Goal: Transaction & Acquisition: Book appointment/travel/reservation

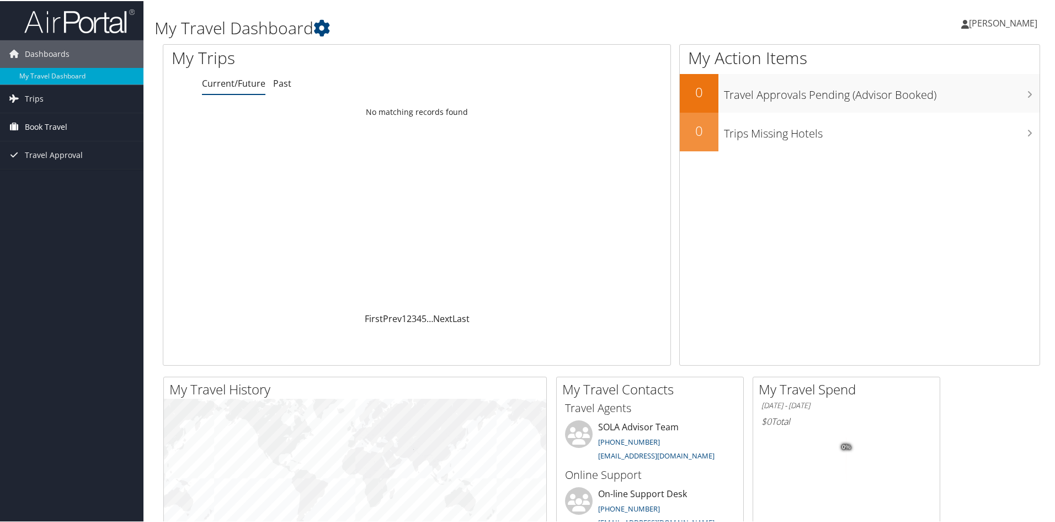
click at [47, 124] on span "Book Travel" at bounding box center [46, 126] width 42 height 28
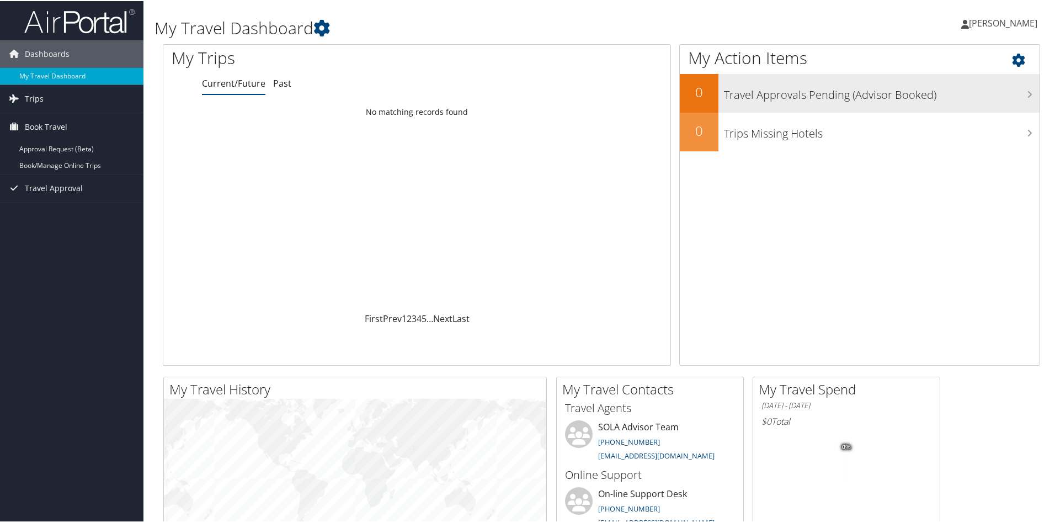
click at [932, 93] on h3 "Travel Approvals Pending (Advisor Booked)" at bounding box center [882, 91] width 316 height 21
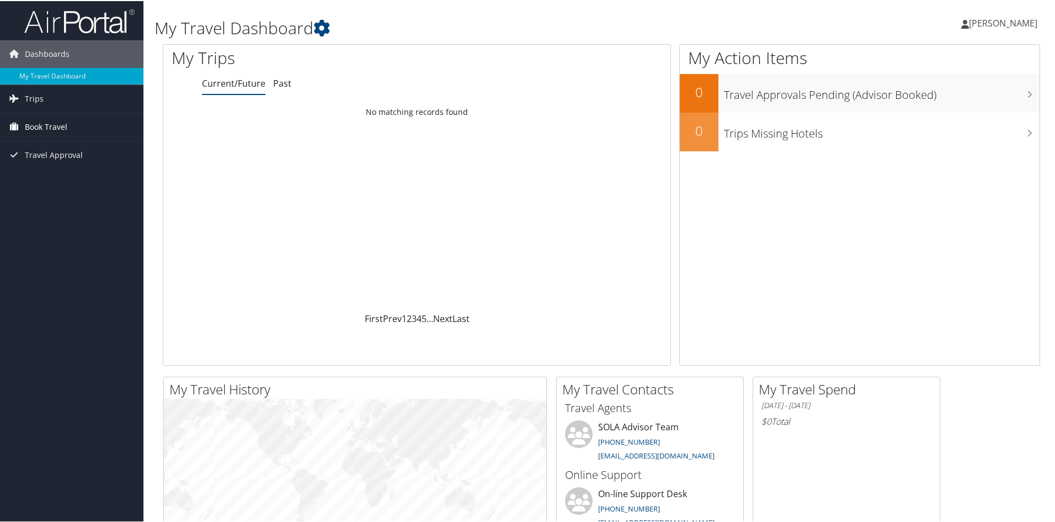
click at [55, 125] on span "Book Travel" at bounding box center [46, 126] width 42 height 28
click at [71, 166] on link "Book/Manage Online Trips" at bounding box center [71, 164] width 143 height 17
click at [32, 97] on span "Trips" at bounding box center [34, 98] width 19 height 28
click at [65, 201] on span "Travel Approval" at bounding box center [54, 204] width 58 height 28
click at [55, 178] on span "Book Travel" at bounding box center [46, 176] width 42 height 28
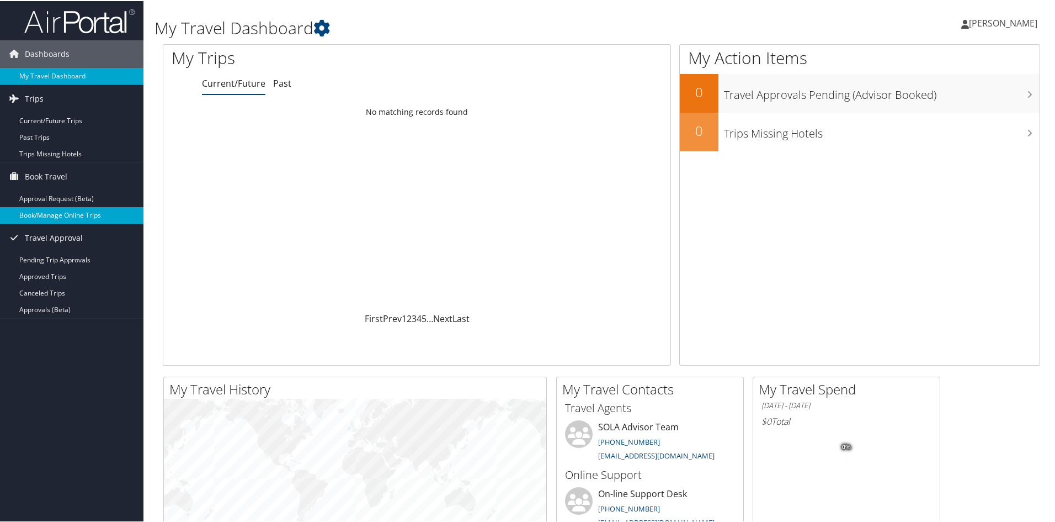
click at [56, 215] on link "Book/Manage Online Trips" at bounding box center [71, 214] width 143 height 17
click at [57, 215] on link "Book/Manage Online Trips" at bounding box center [71, 214] width 143 height 17
click at [47, 212] on link "Book/Manage Online Trips" at bounding box center [71, 214] width 143 height 17
click at [60, 210] on link "Book/Manage Online Trips" at bounding box center [71, 214] width 143 height 17
